Goal: Task Accomplishment & Management: Contribute content

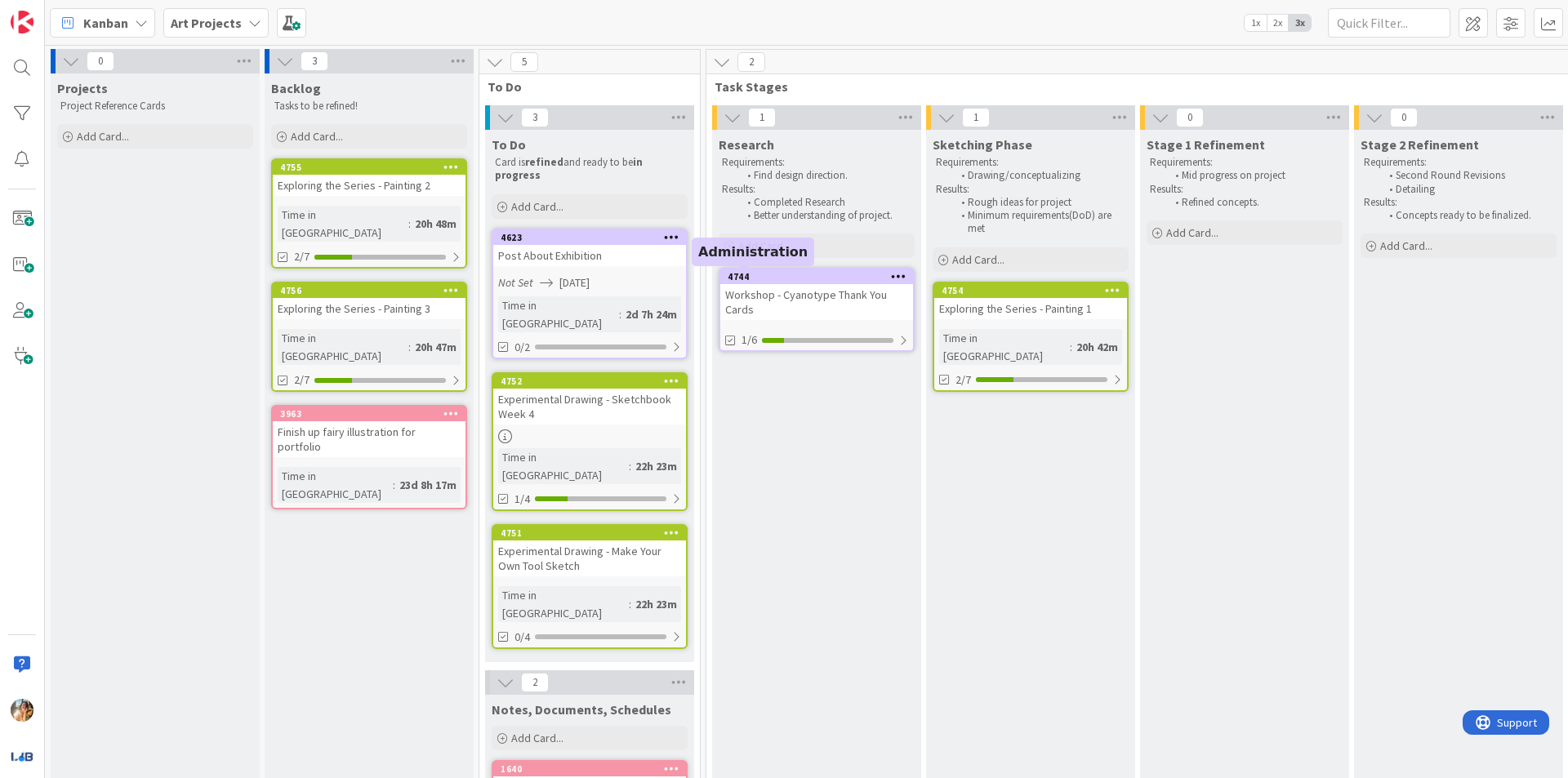
scroll to position [0, 76]
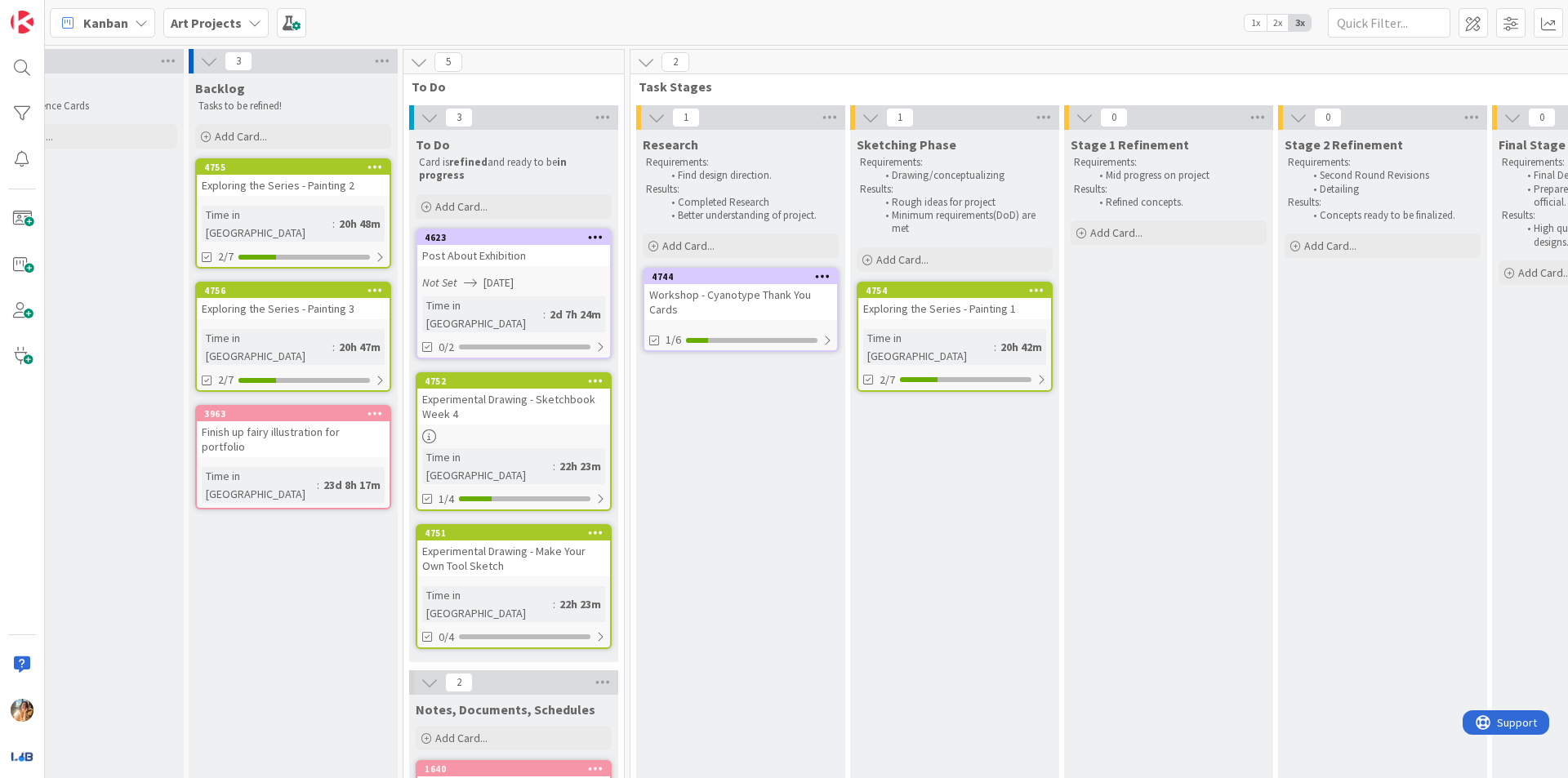
click at [506, 250] on div "Post About Exhibition" at bounding box center [514, 255] width 192 height 21
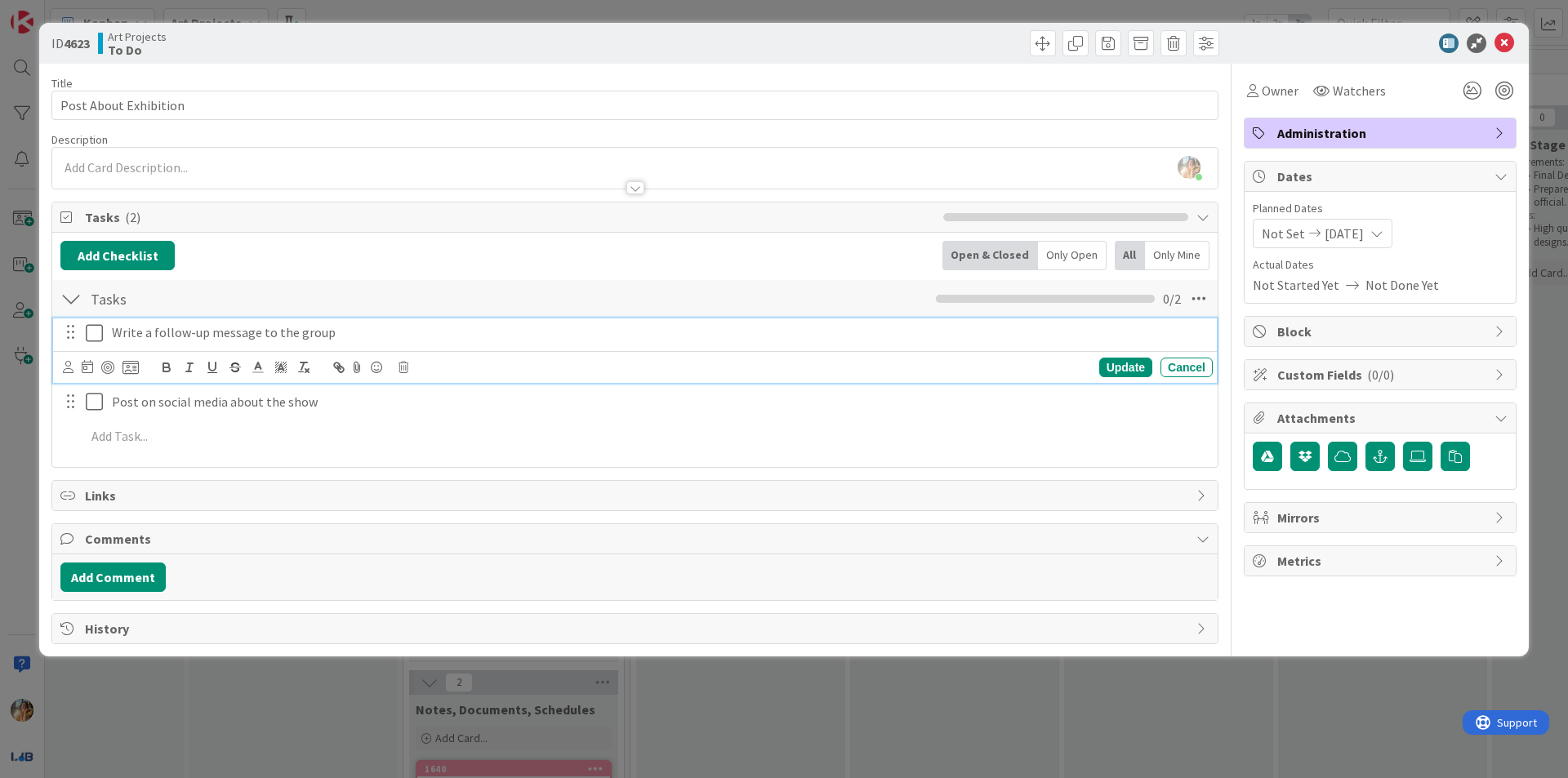
click at [407, 331] on p "Write a follow-up message to the group" at bounding box center [659, 332] width 1094 height 19
drag, startPoint x: 366, startPoint y: 332, endPoint x: 273, endPoint y: 340, distance: 93.3
click at [273, 340] on p "Write a follow-up message to the group" at bounding box center [659, 332] width 1094 height 19
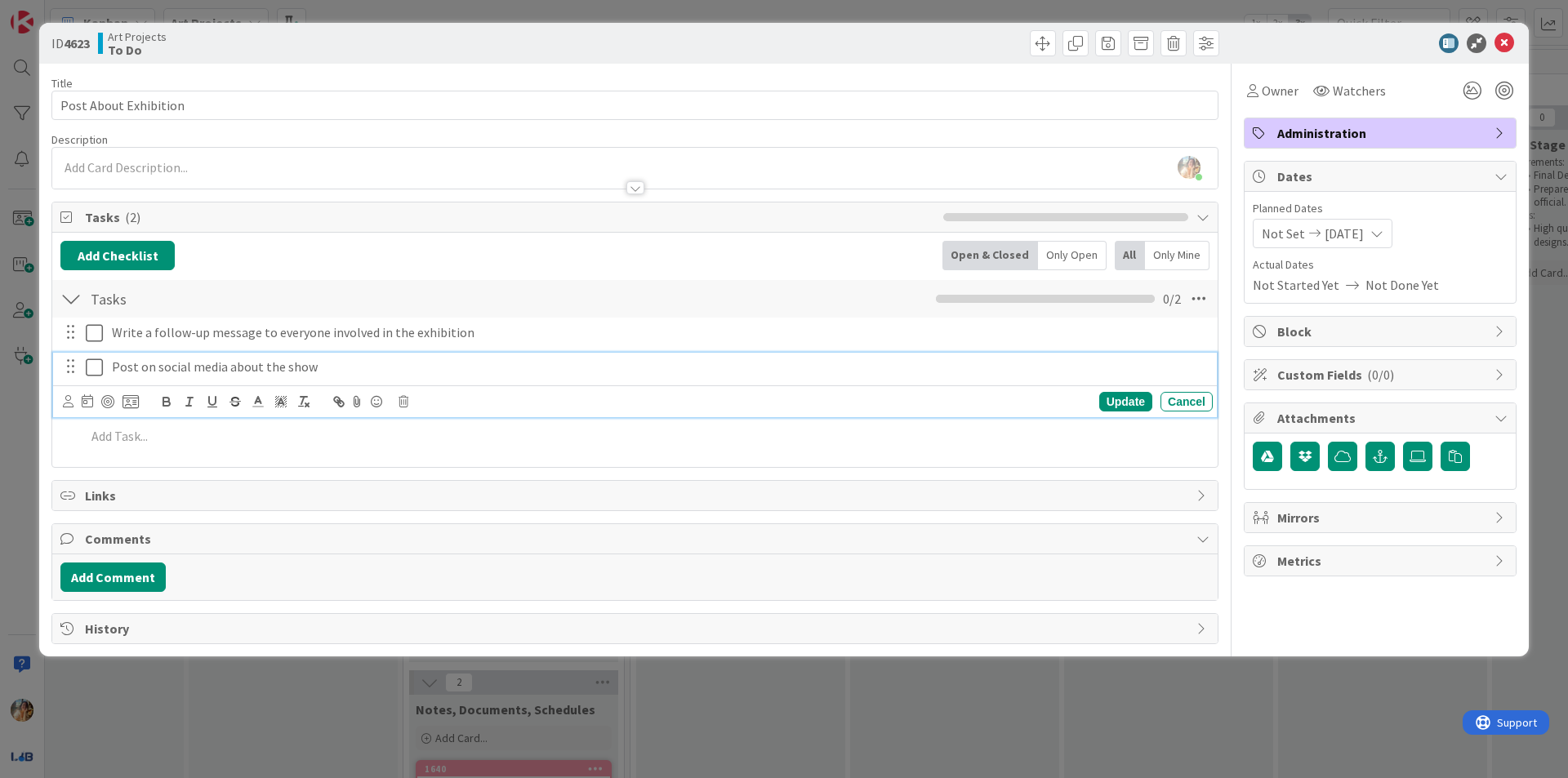
click at [349, 377] on div "Post on social media about the show" at bounding box center [659, 367] width 1107 height 28
click at [350, 377] on div "Post on social media about the show (include workshop photos_" at bounding box center [659, 367] width 1107 height 28
drag, startPoint x: 479, startPoint y: 364, endPoint x: 455, endPoint y: 364, distance: 24.0
click at [455, 364] on p "Post on social media about the show (include workshop photos_" at bounding box center [659, 367] width 1094 height 19
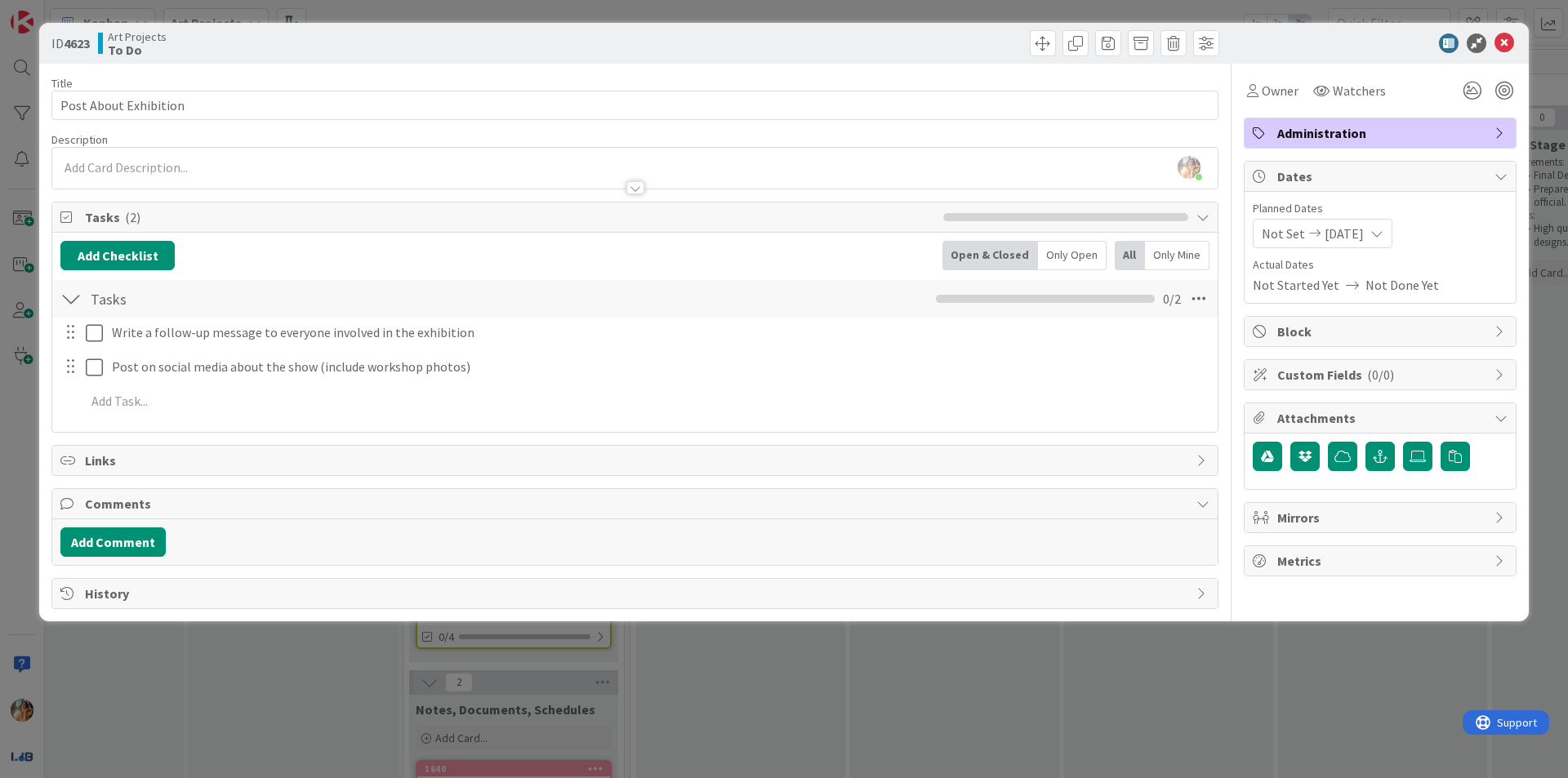
click at [0, 421] on div "ID 4623 Art Projects To Do Title 21 / 128 Post About Exhibition Description [PE…" at bounding box center [784, 389] width 1568 height 778
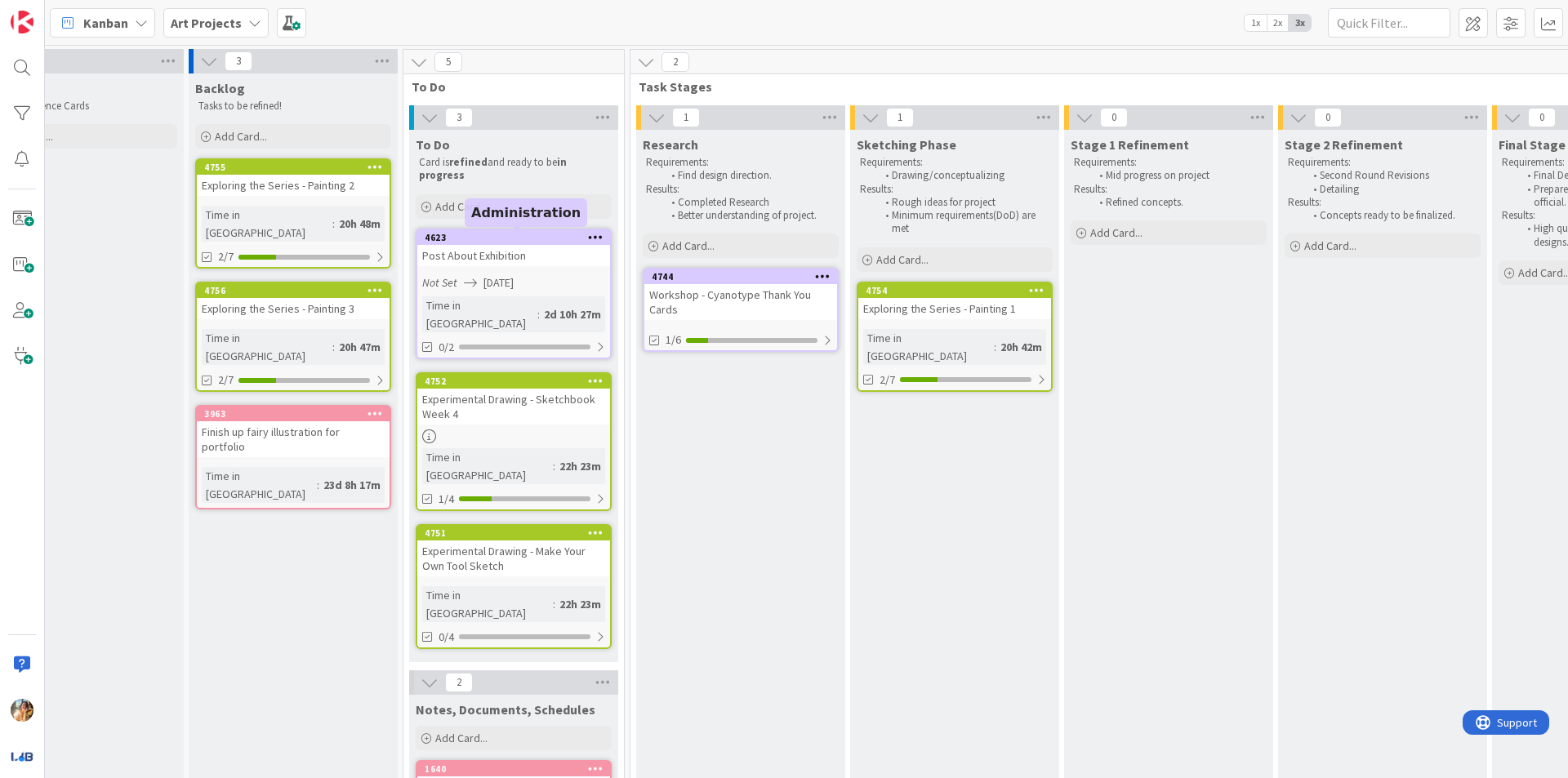
click at [495, 206] on div "Add Card..." at bounding box center [514, 206] width 196 height 25
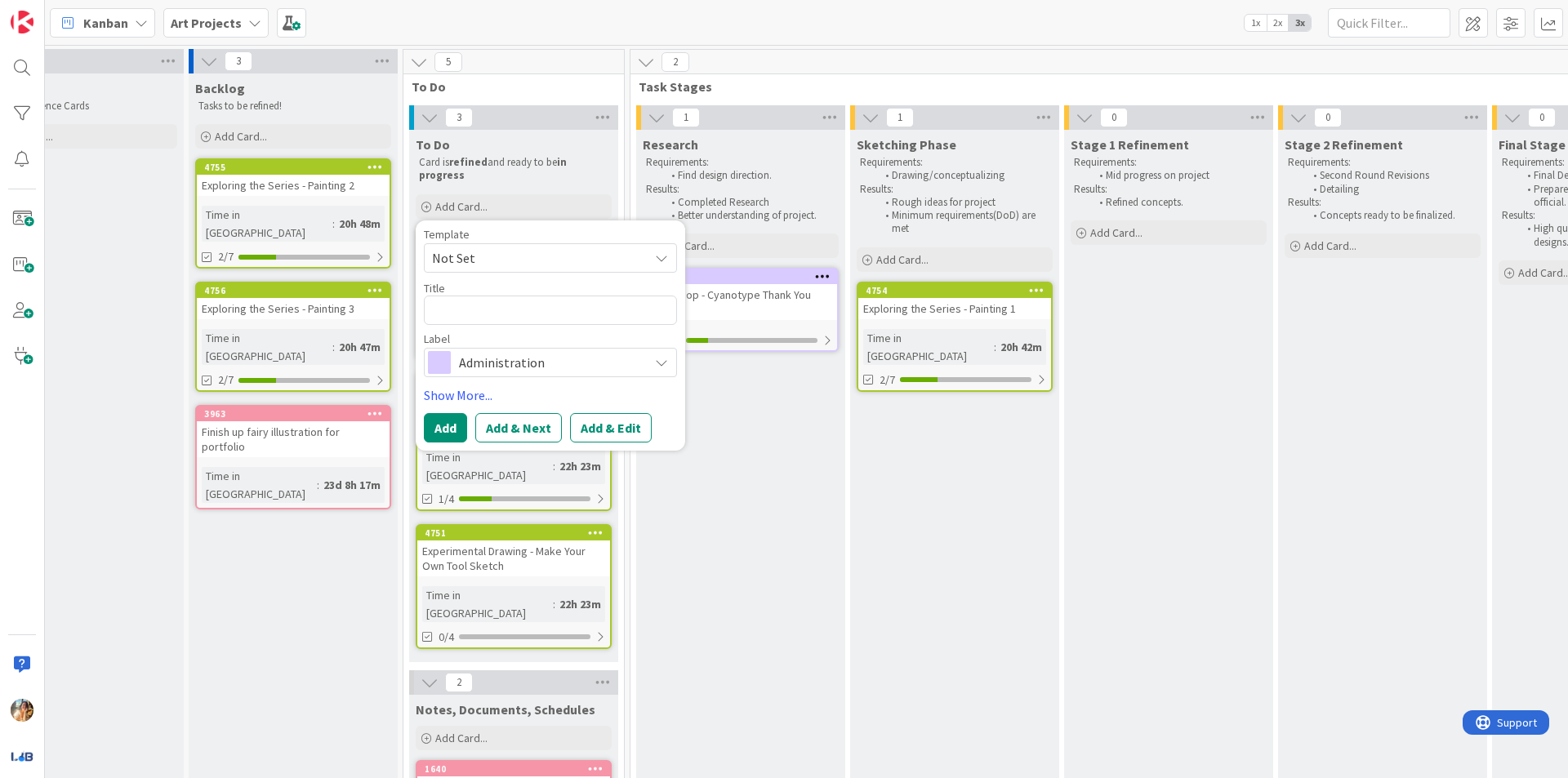
click at [479, 366] on span "Administration" at bounding box center [550, 362] width 181 height 23
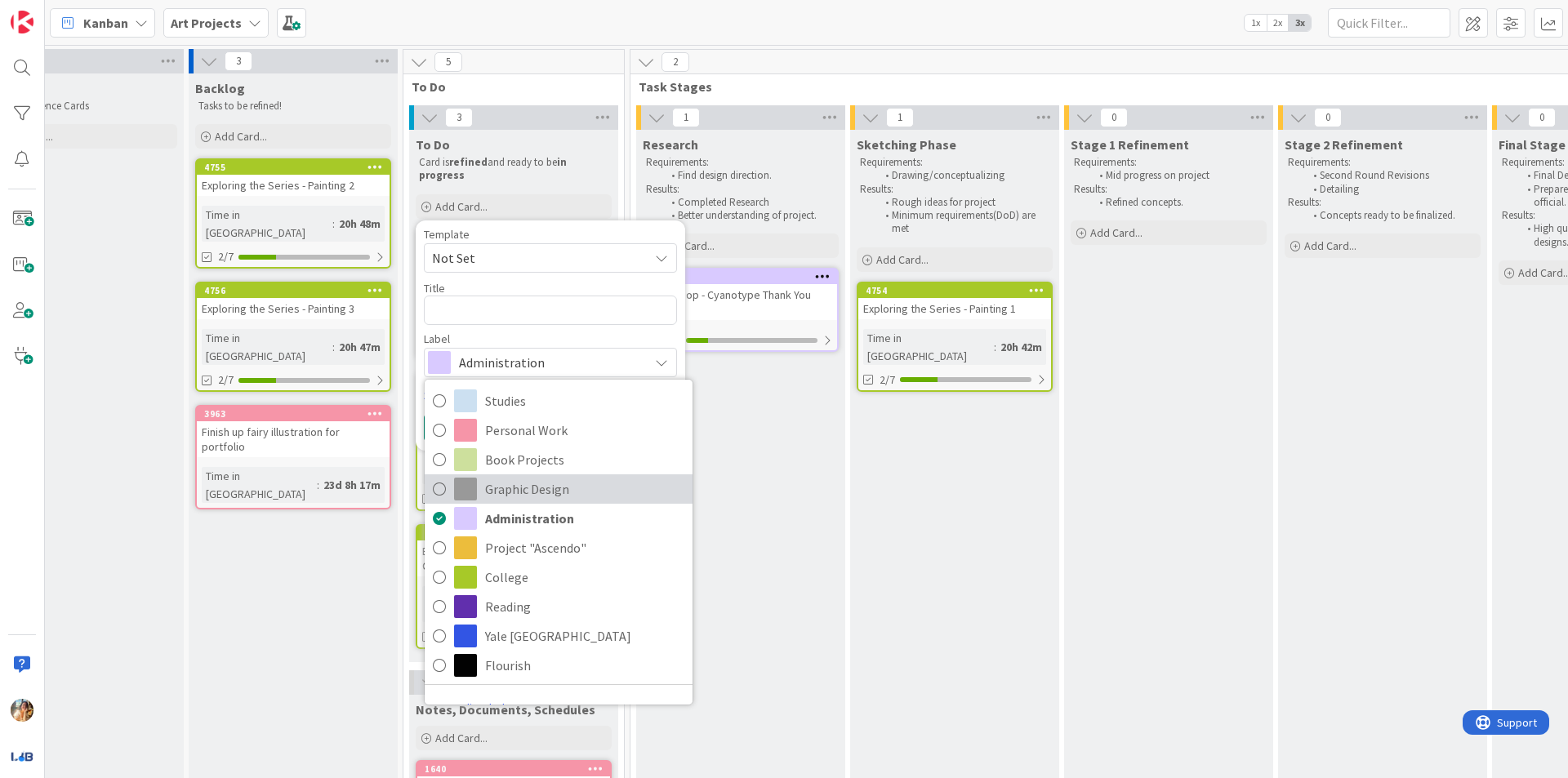
click at [501, 485] on span "Graphic Design" at bounding box center [584, 488] width 200 height 25
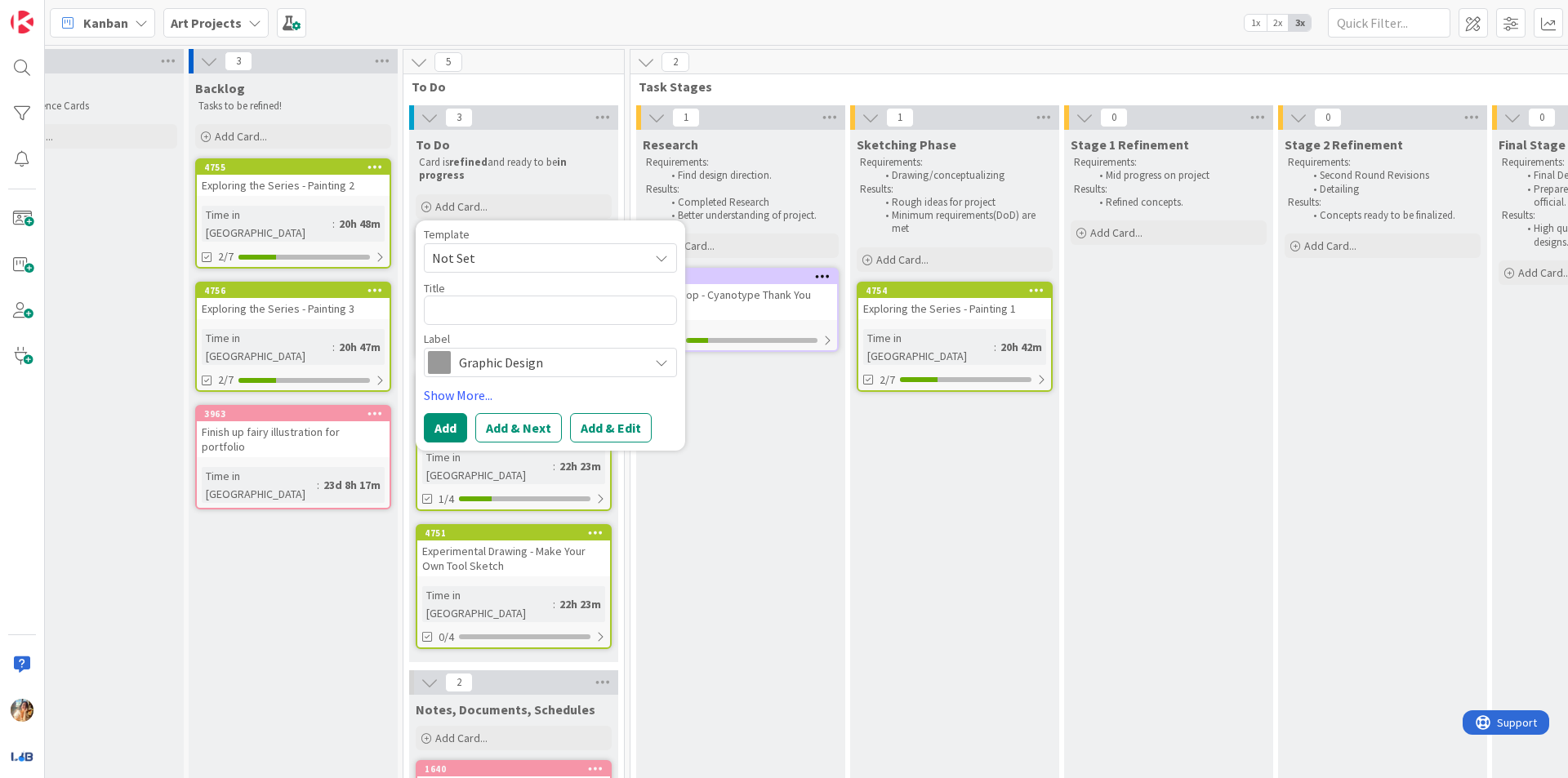
click at [479, 379] on div "Template Not Set Title 0 / 128 Label Graphic Design Studies Personal Work Book …" at bounding box center [550, 336] width 253 height 214
click at [479, 368] on span "Graphic Design" at bounding box center [550, 362] width 181 height 23
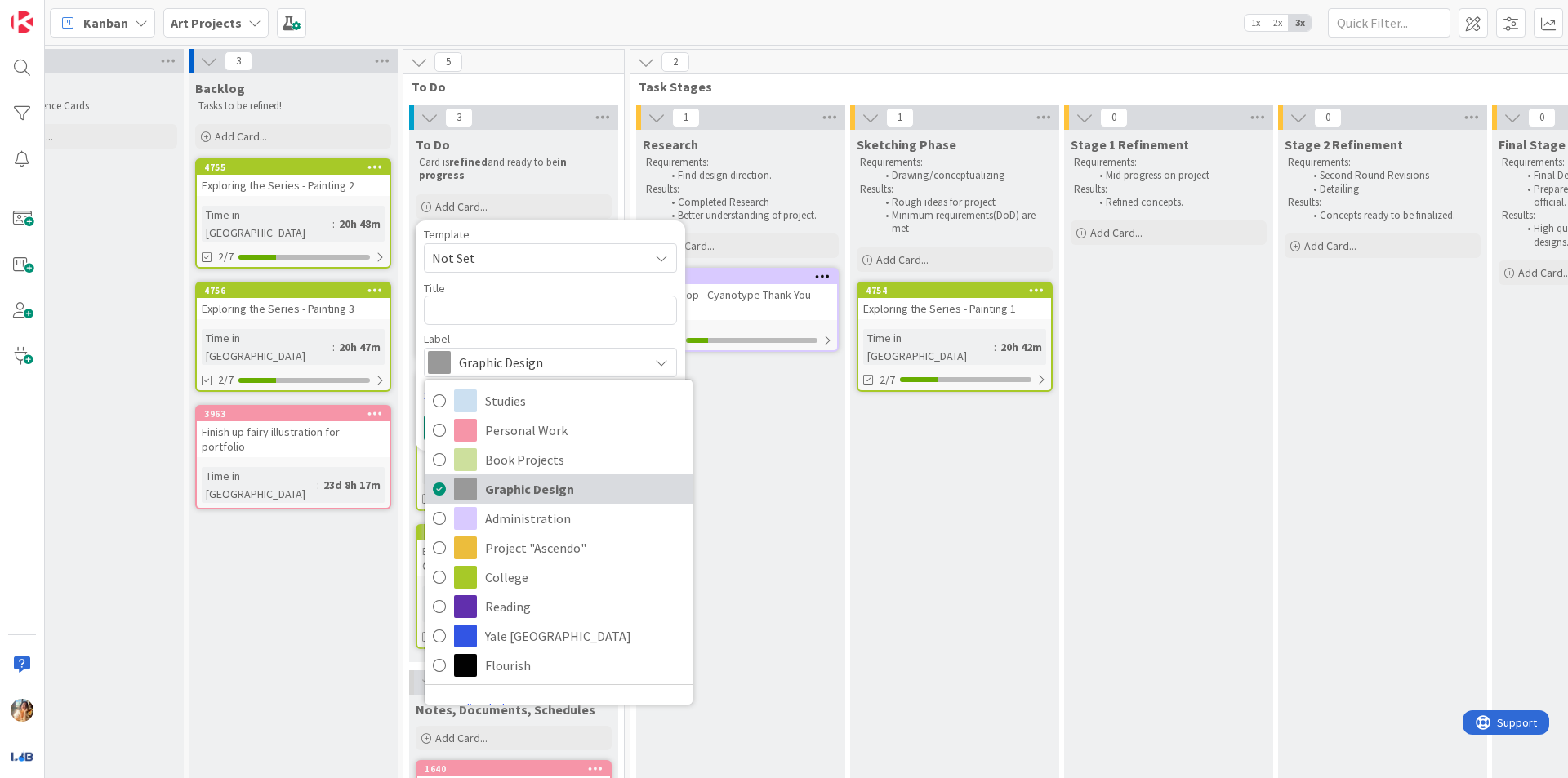
click at [541, 489] on span "Graphic Design" at bounding box center [584, 488] width 200 height 25
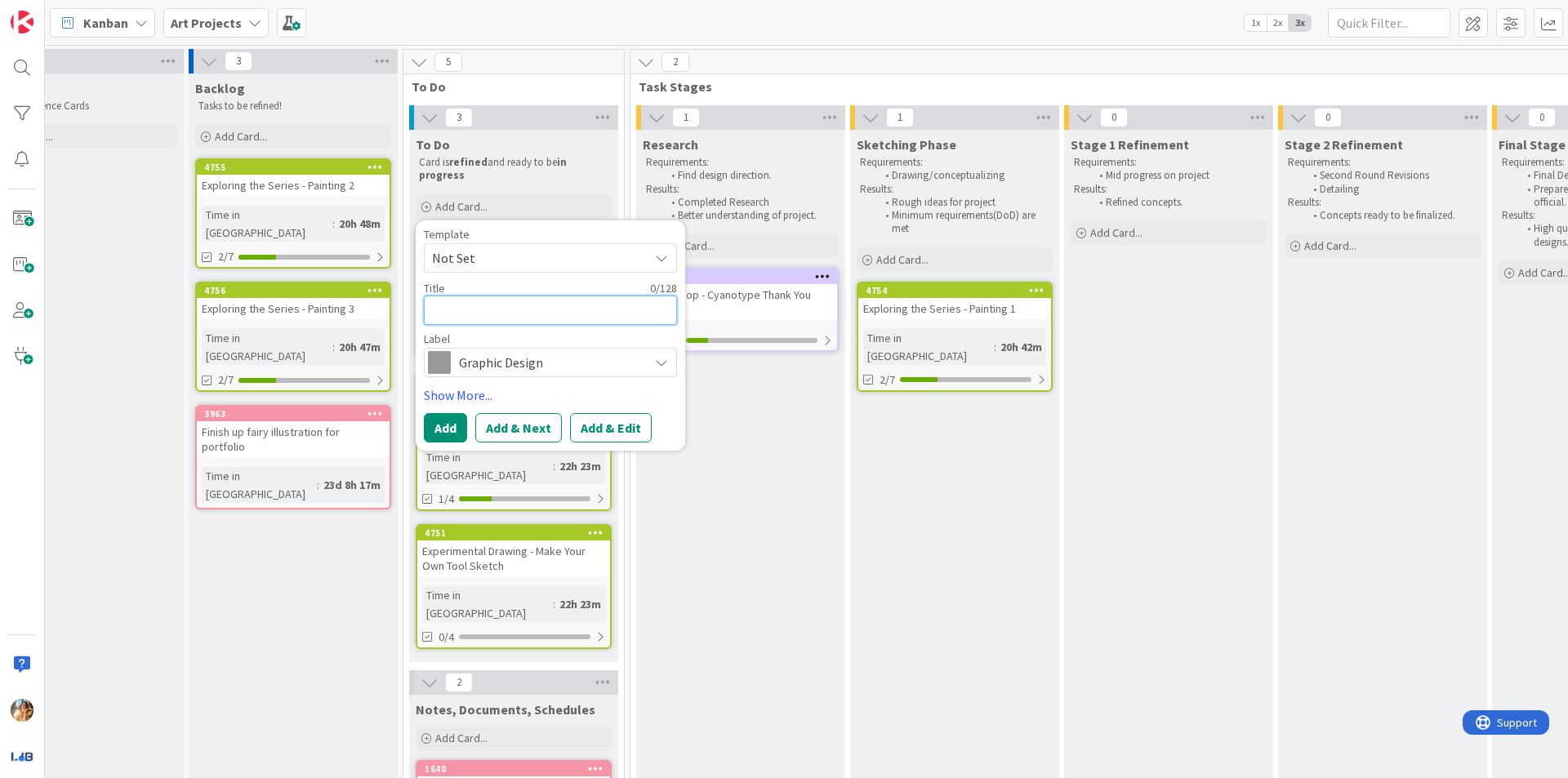
click at [616, 310] on textarea at bounding box center [550, 310] width 253 height 29
type textarea "x"
type textarea "R"
type textarea "x"
type textarea "Re"
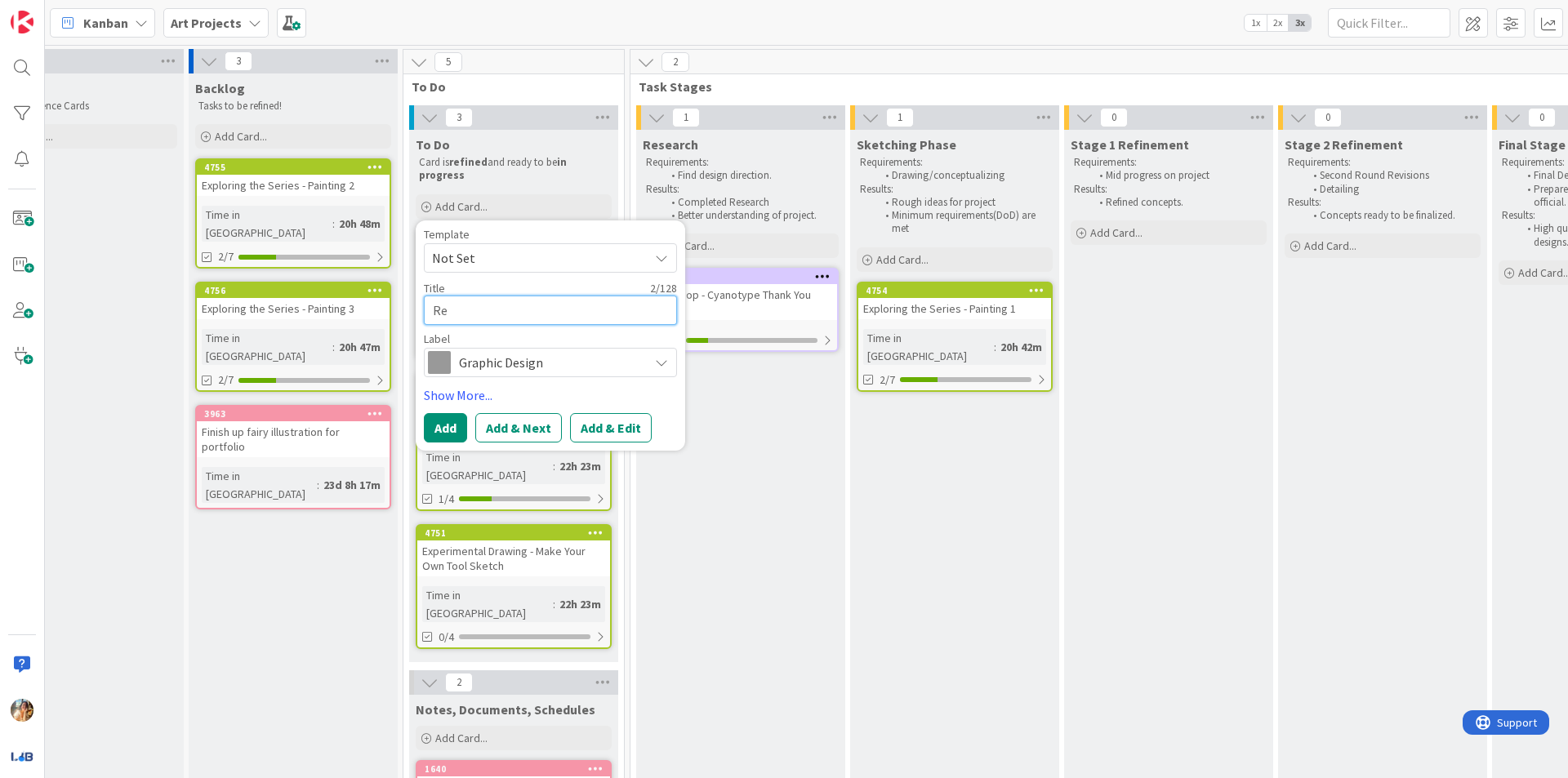
type textarea "x"
type textarea "Rev"
type textarea "x"
type textarea "Revi"
type textarea "x"
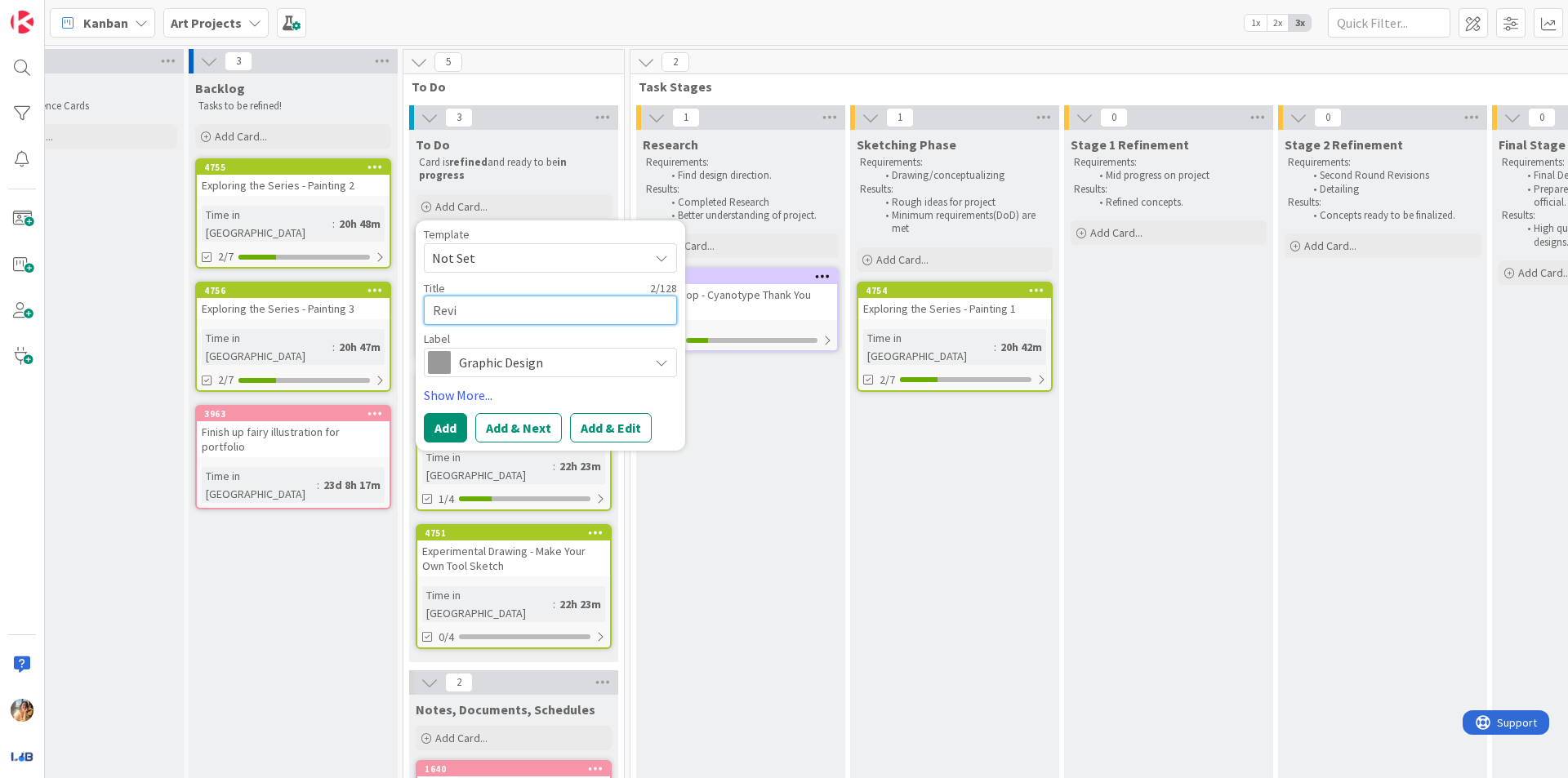
type textarea "[PERSON_NAME]"
type textarea "x"
type textarea "Revise"
type textarea "x"
type textarea "Revise"
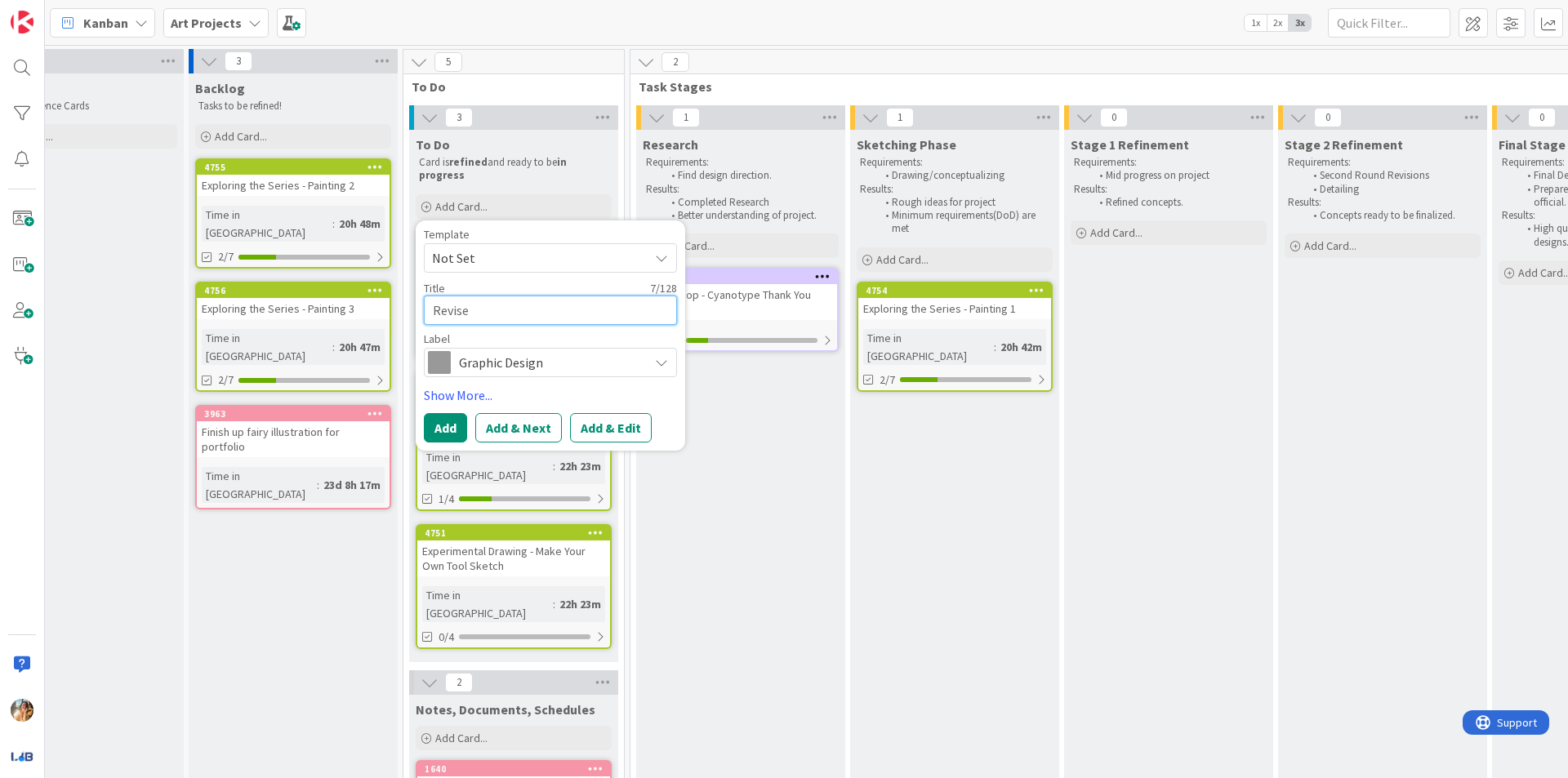
type textarea "x"
type textarea "Revise S"
type textarea "x"
type textarea "Revise Sk"
type textarea "x"
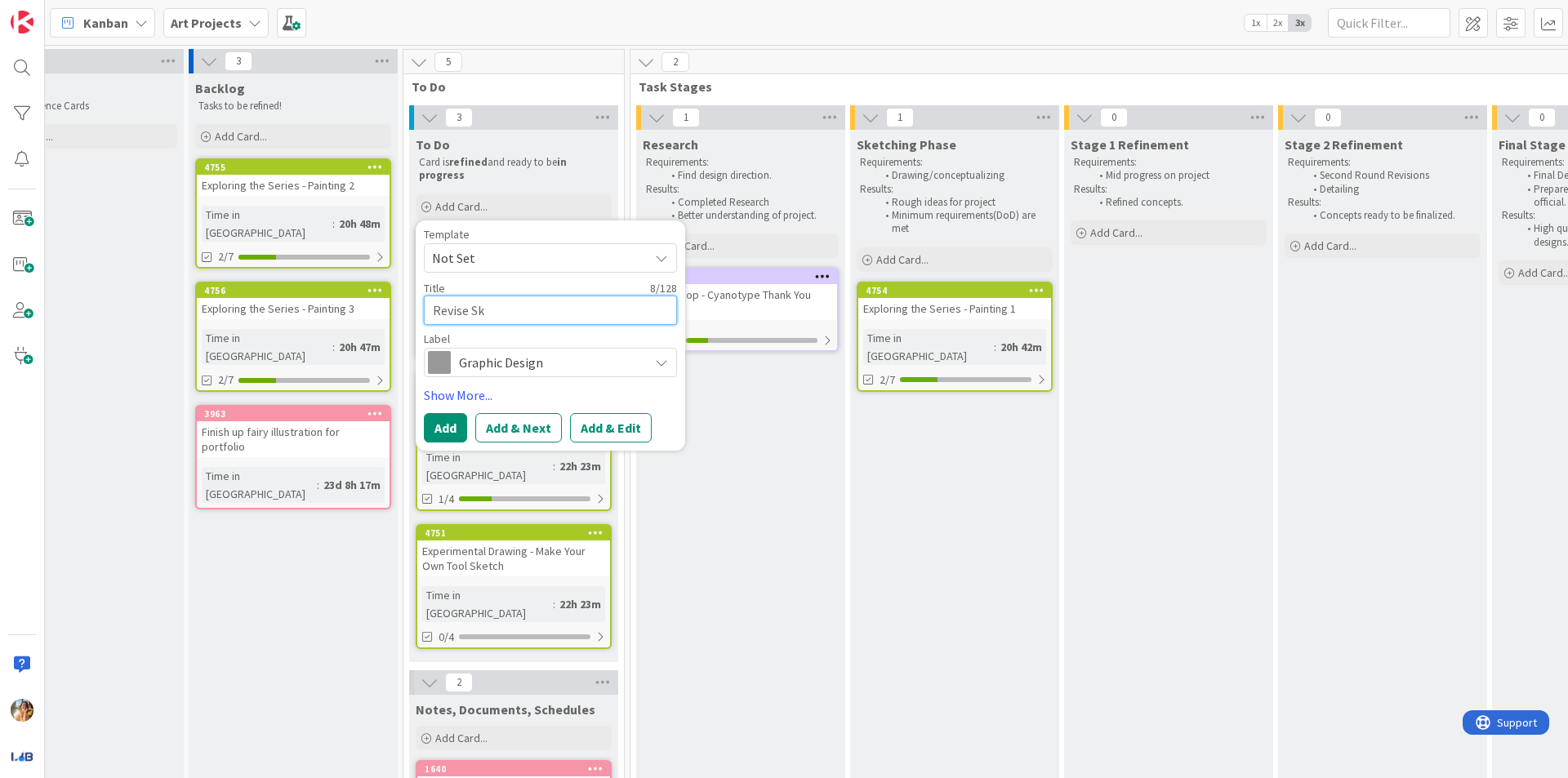
type textarea "Revise Ske"
type textarea "x"
type textarea "Revise Sket"
type textarea "x"
type textarea "Revise Sketc"
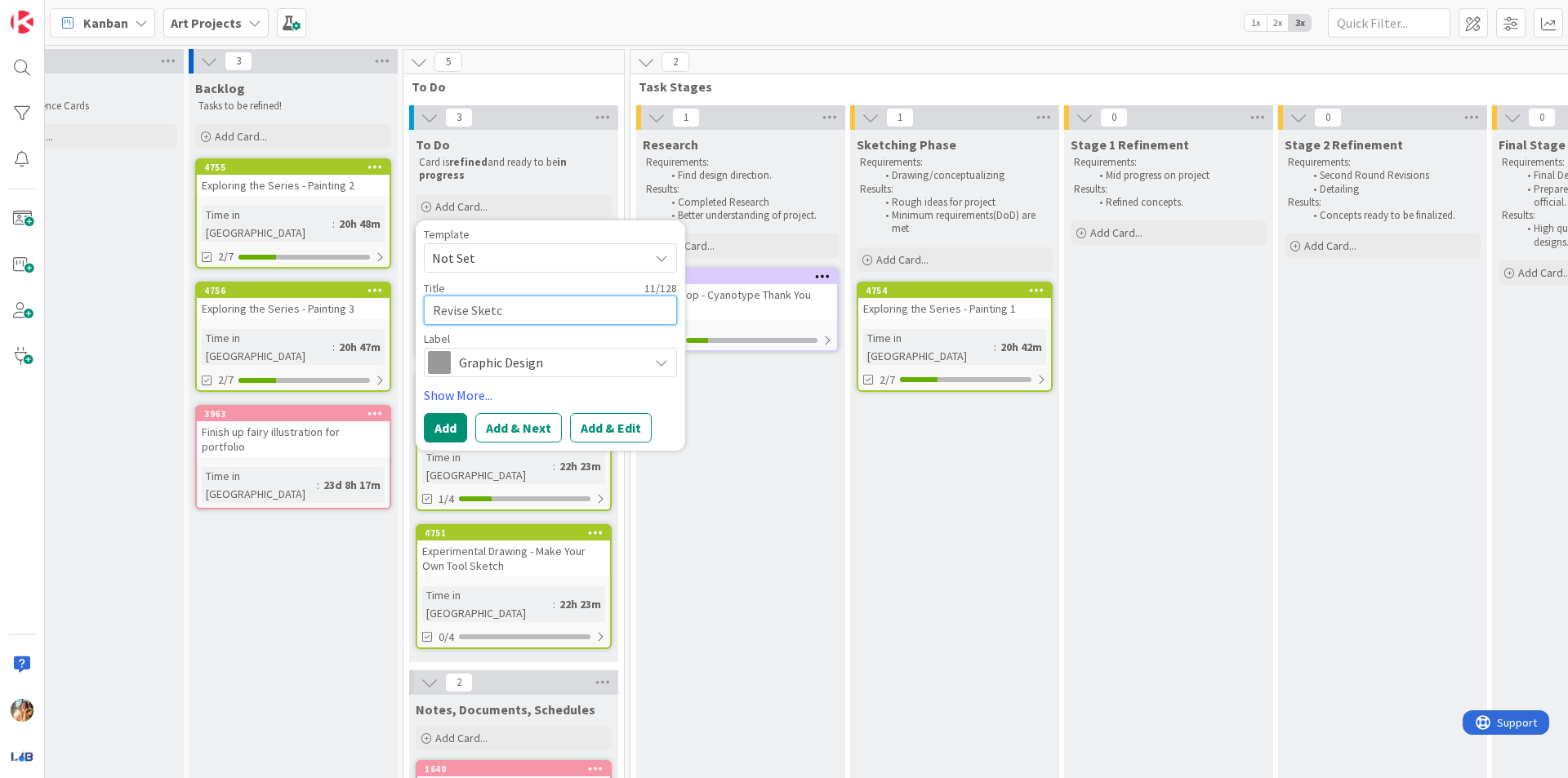
type textarea "x"
type textarea "Revise Sketch"
type textarea "x"
type textarea "Revise Sketche"
type textarea "x"
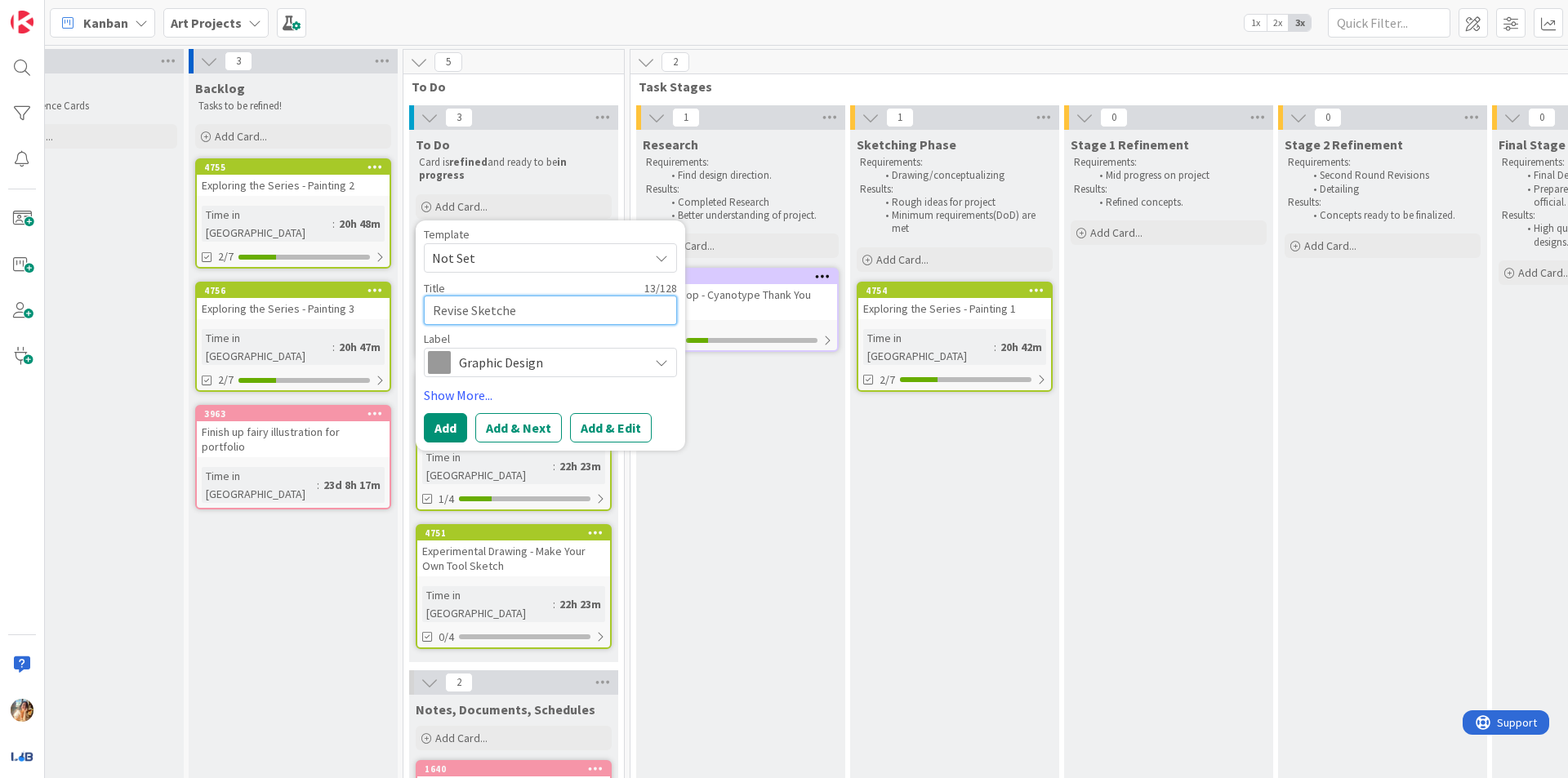
type textarea "Revise Sketches"
type textarea "x"
type textarea "Revise Sketches"
type textarea "x"
type textarea "Revise Sketches f"
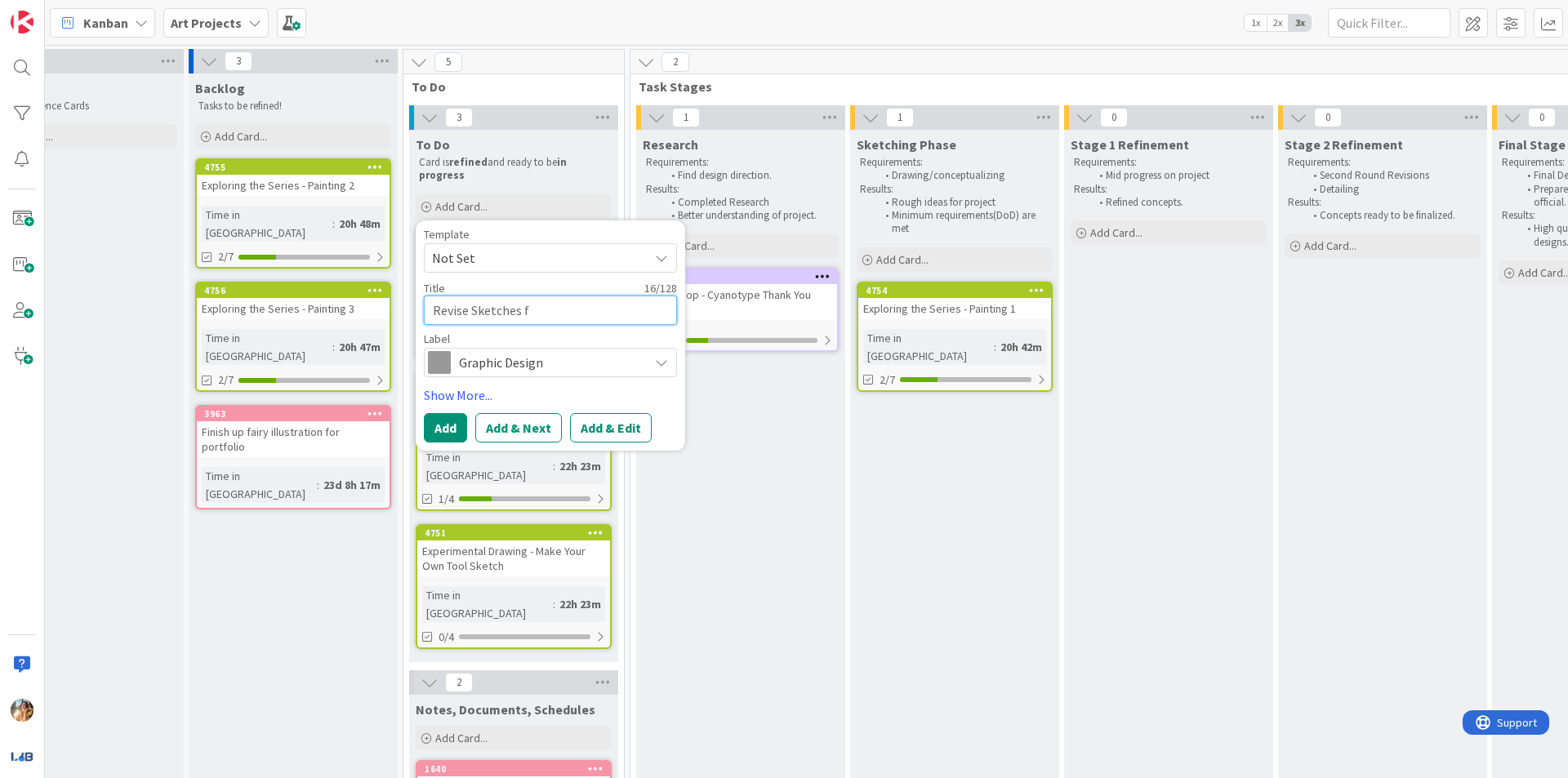
type textarea "x"
type textarea "Revise Sketches fo"
type textarea "x"
type textarea "Revise Sketches for"
type textarea "x"
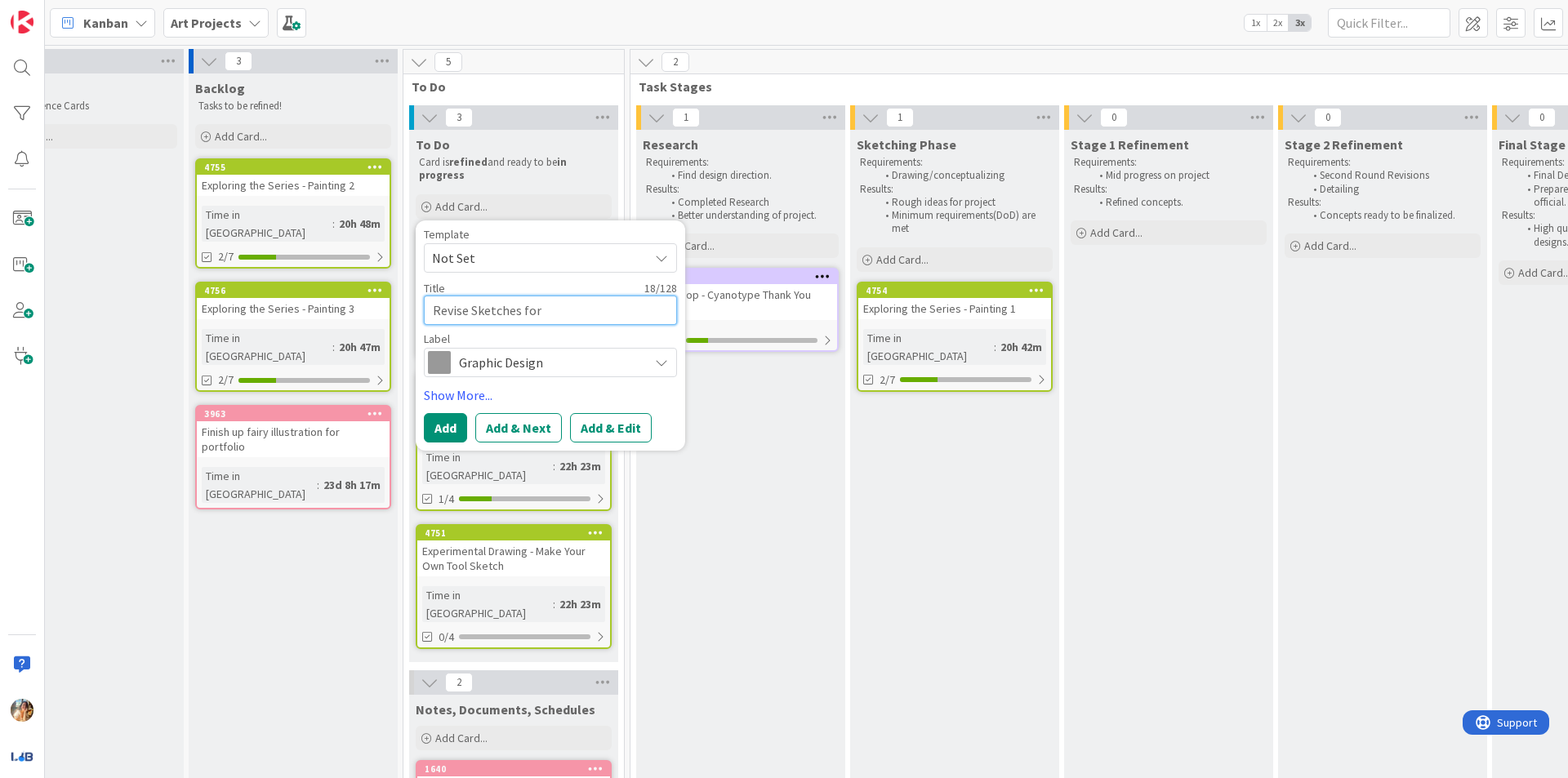
type textarea "Revise Sketches for"
type textarea "x"
type textarea "Revise Sketches for W"
type textarea "x"
type textarea "Revise Sketches for Wor"
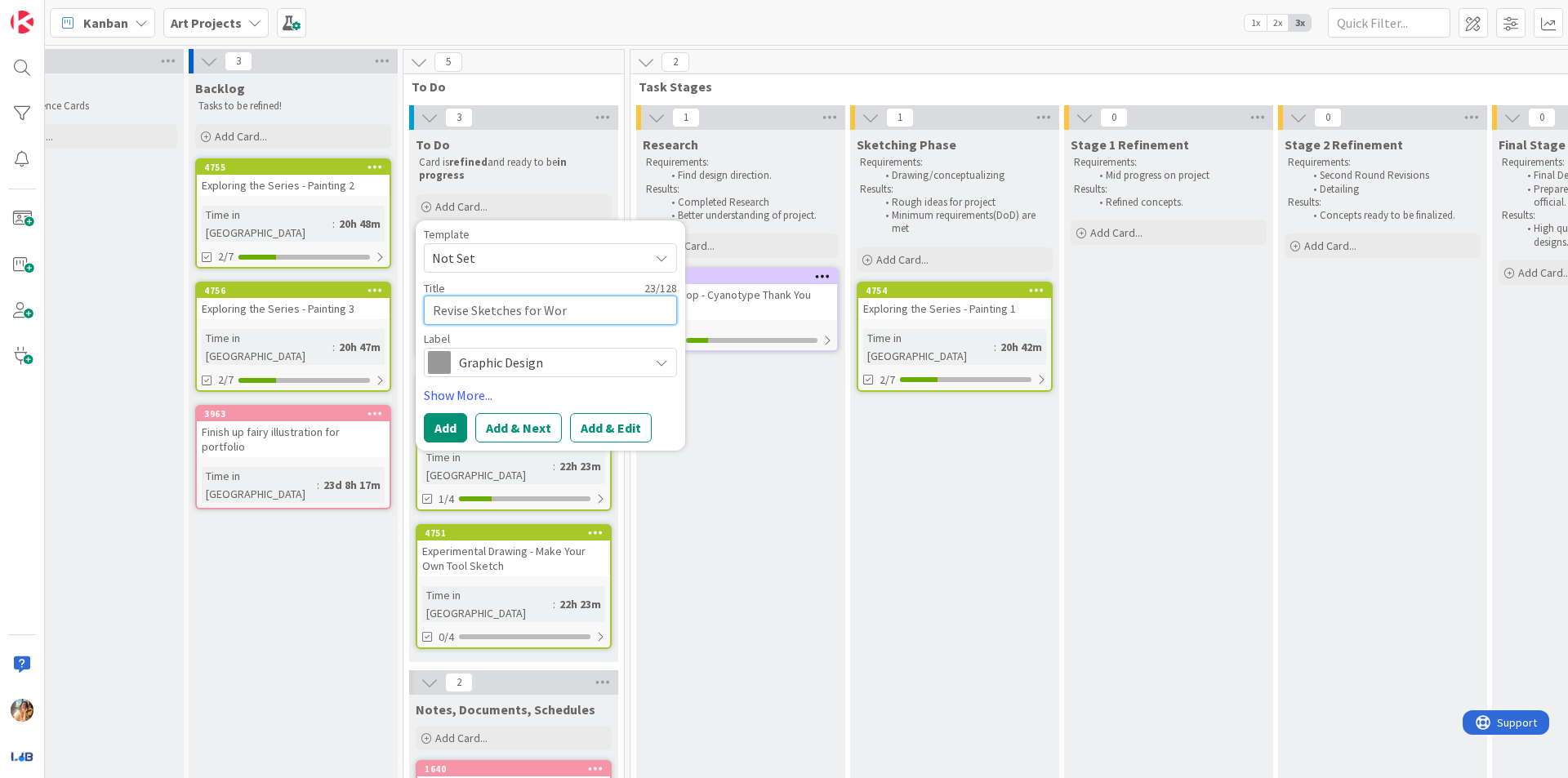
type textarea "x"
type textarea "Revise Sketches for Work"
type textarea "x"
type textarea "Revise Sketches for Workb"
type textarea "x"
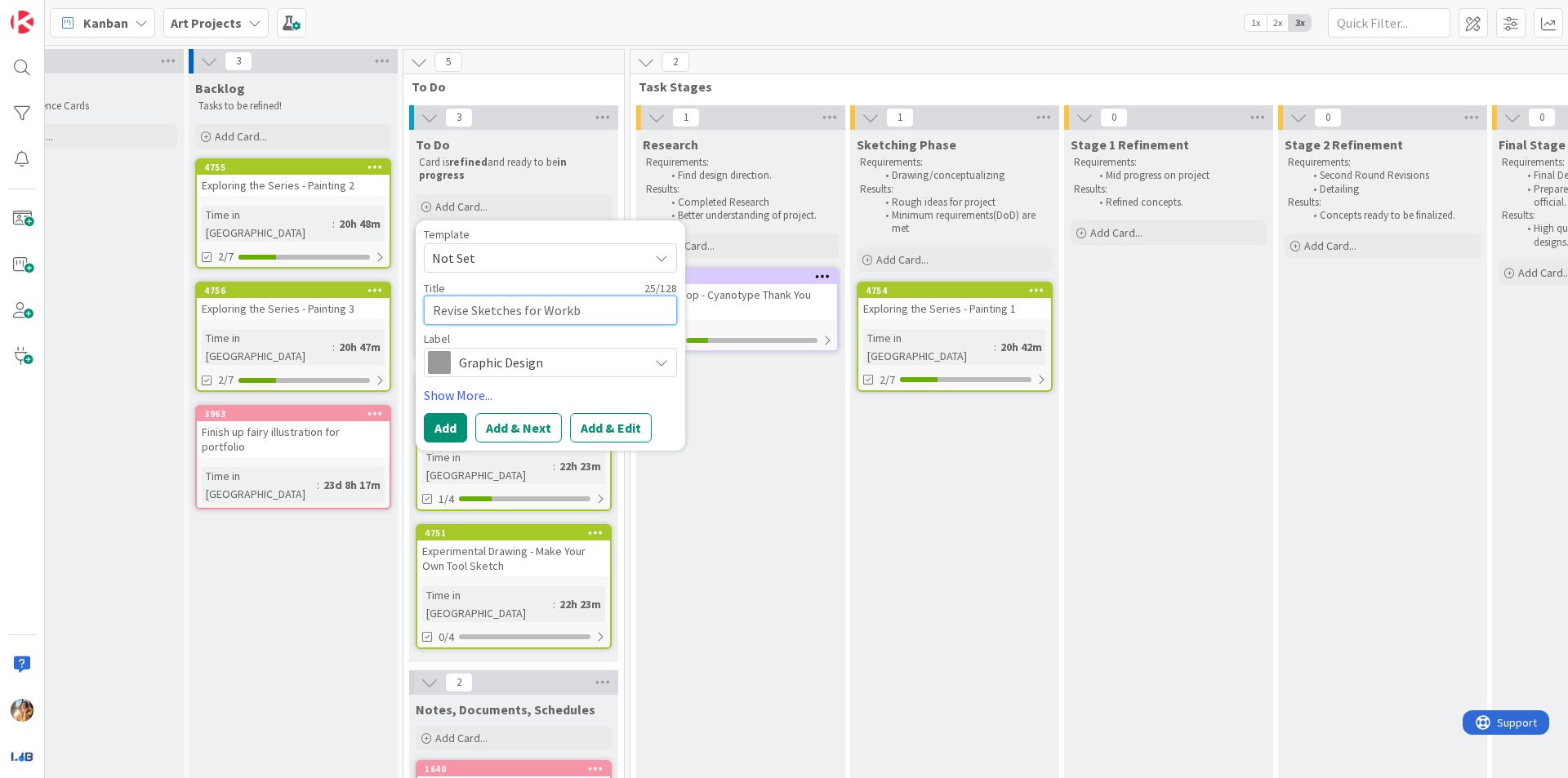
type textarea "Revise Sketches for Workbo"
type textarea "x"
type textarea "Revise Sketches for Workbook"
type textarea "x"
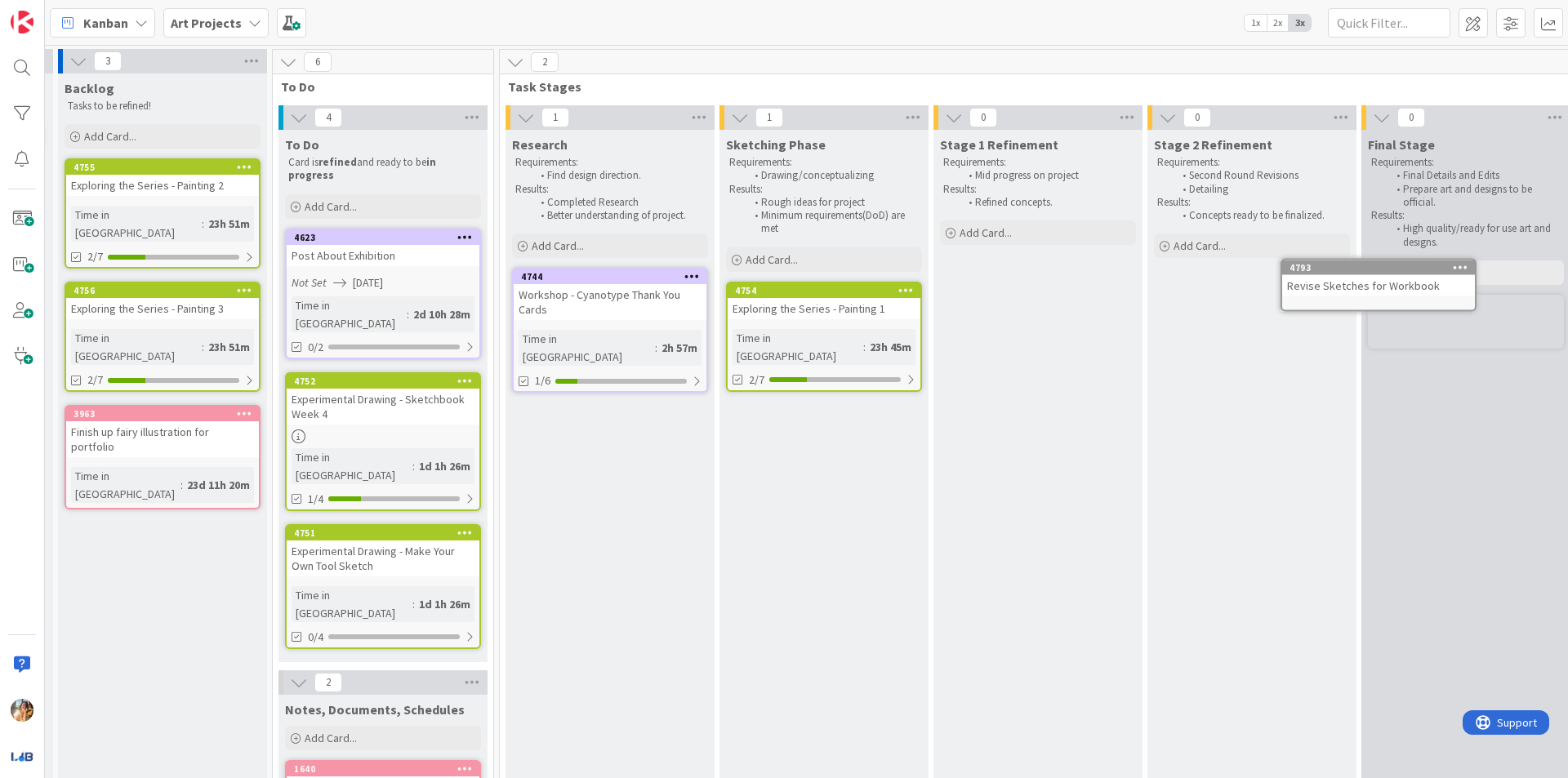
scroll to position [0, 249]
